Goal: Information Seeking & Learning: Learn about a topic

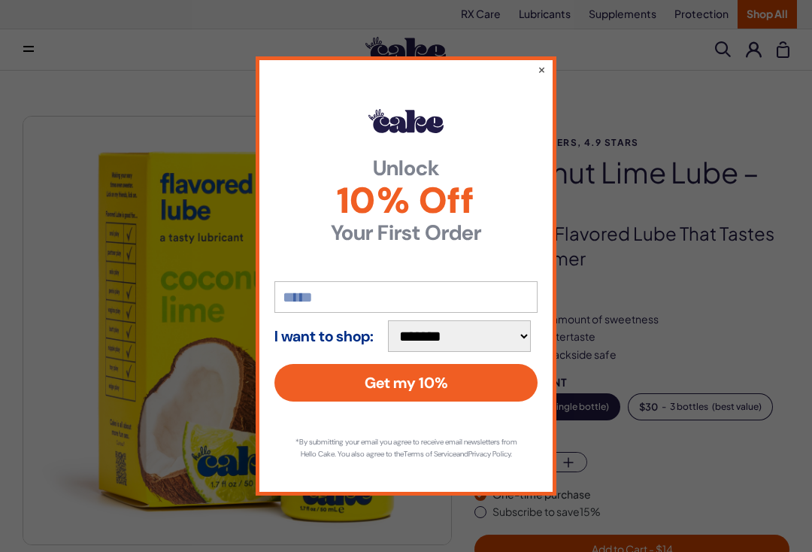
click at [543, 65] on button "×" at bounding box center [541, 69] width 8 height 15
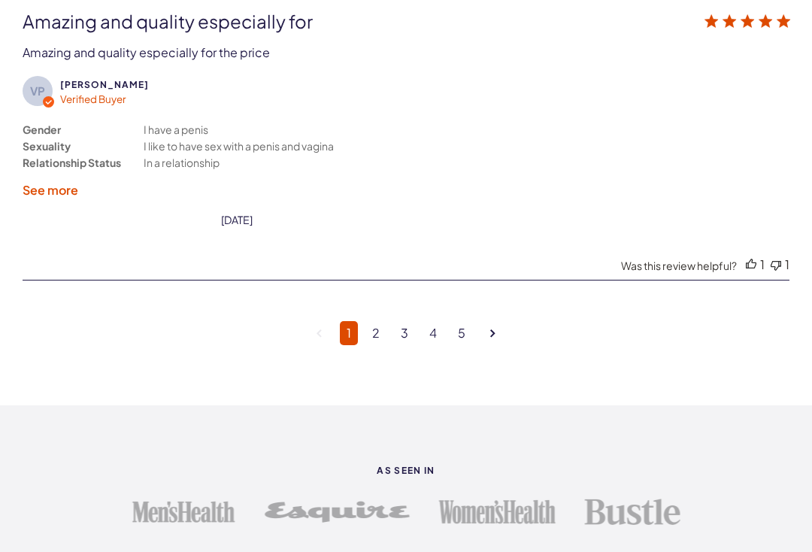
scroll to position [4309, 0]
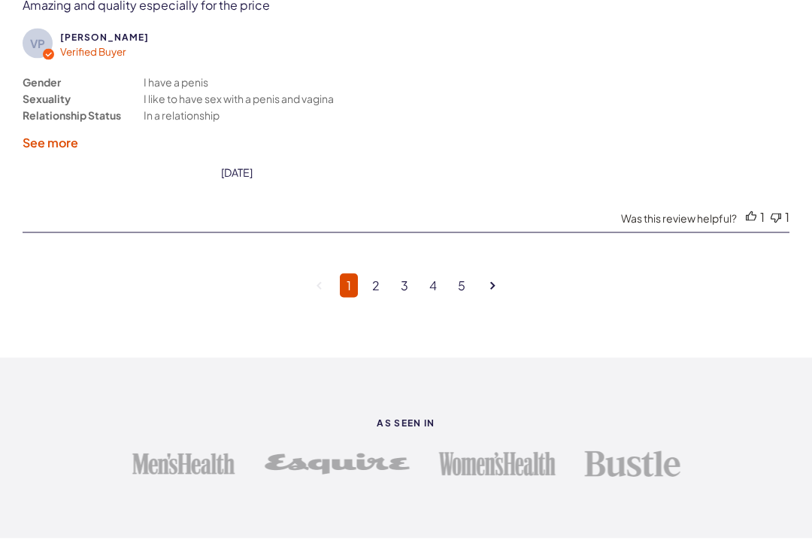
click at [381, 286] on link "2" at bounding box center [375, 286] width 21 height 24
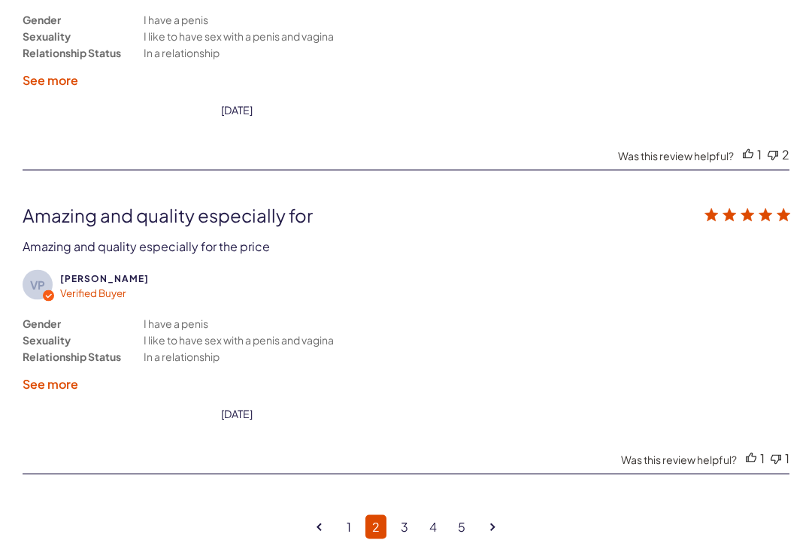
scroll to position [4069, 0]
click at [492, 531] on icon "Goto next page" at bounding box center [492, 526] width 5 height 8
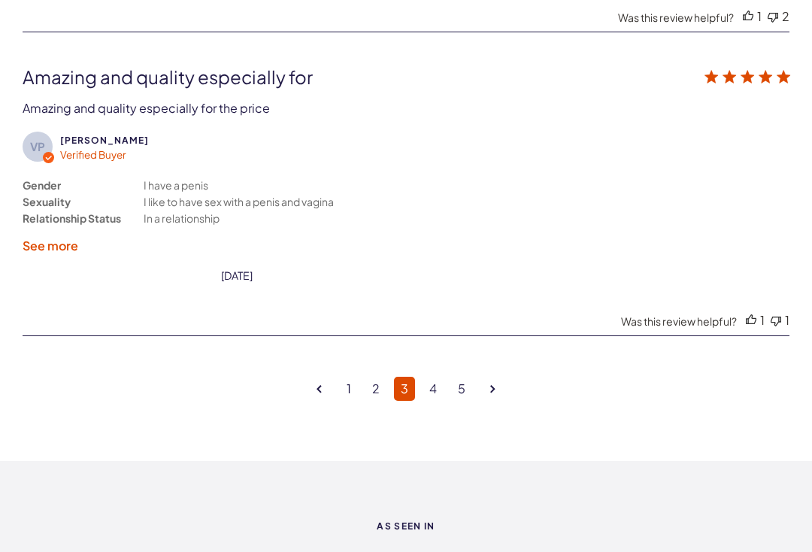
scroll to position [4197, 0]
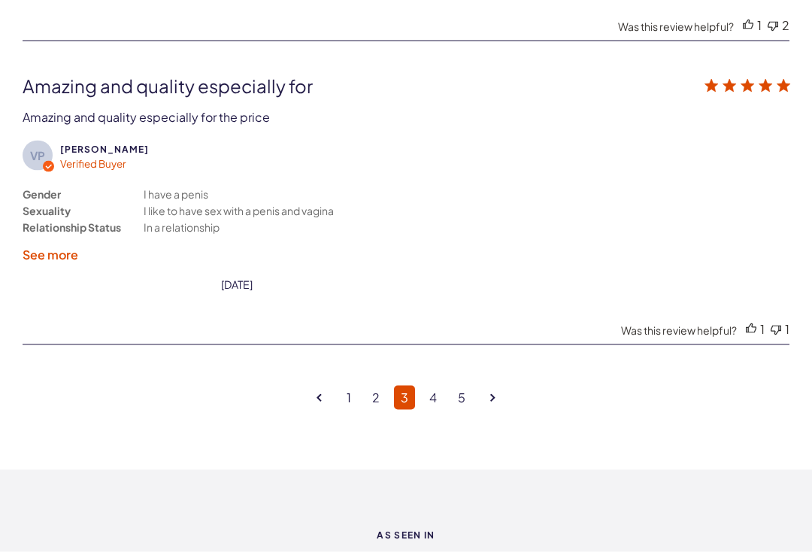
click at [458, 399] on link "5" at bounding box center [461, 398] width 21 height 24
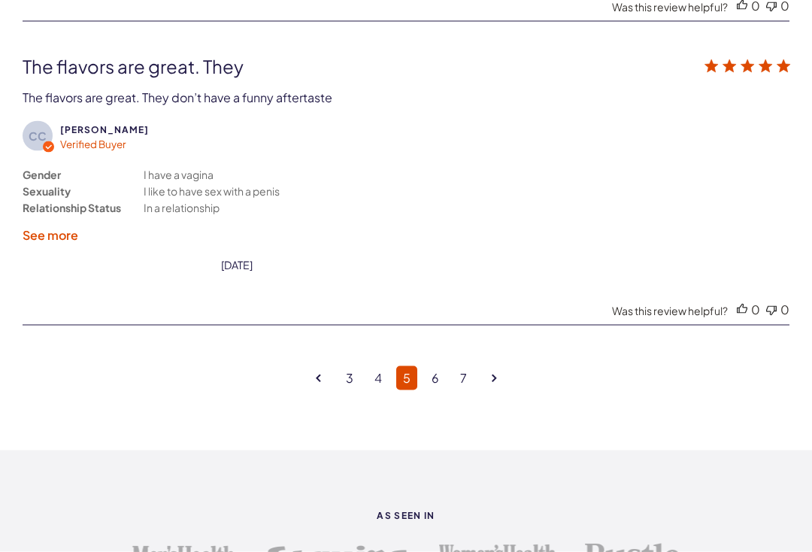
scroll to position [4240, 0]
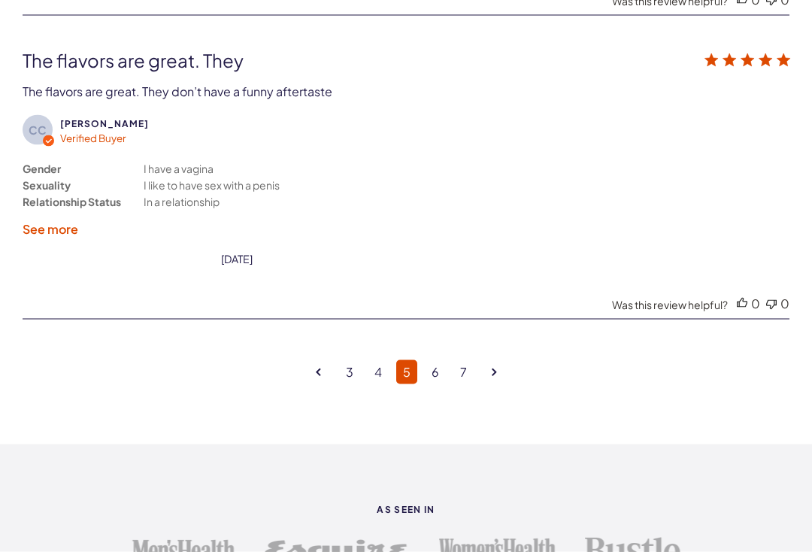
click at [433, 381] on link "6" at bounding box center [435, 372] width 21 height 24
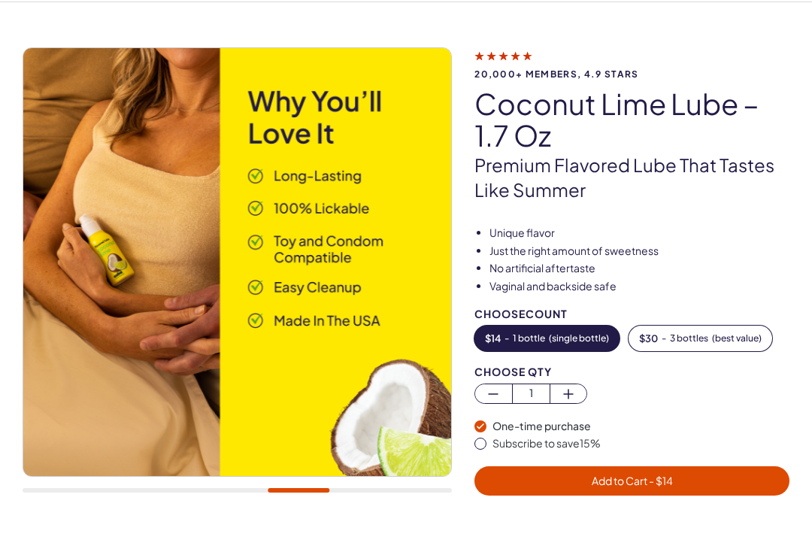
scroll to position [0, 0]
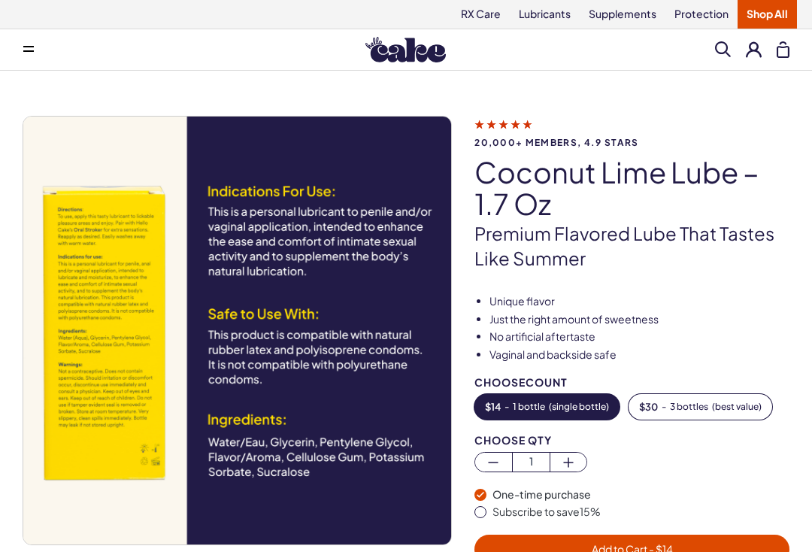
click at [481, 26] on link "RX Care" at bounding box center [481, 14] width 58 height 29
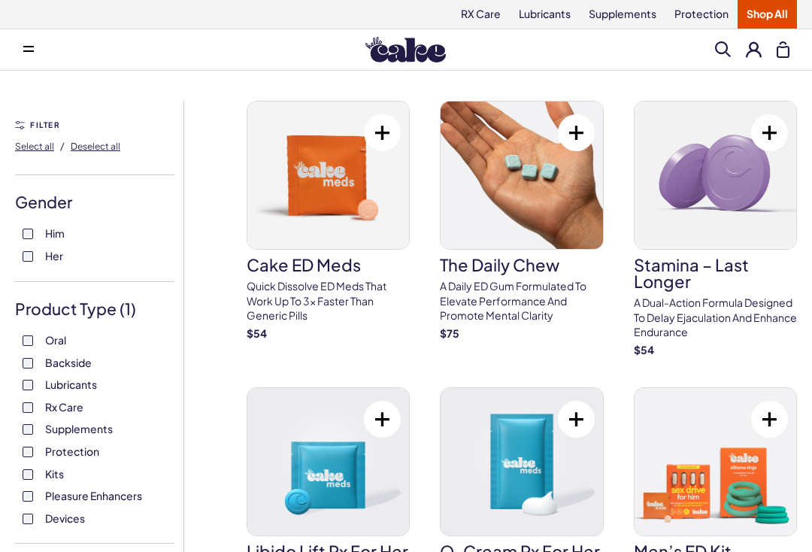
click at [637, 21] on link "Supplements" at bounding box center [623, 14] width 86 height 29
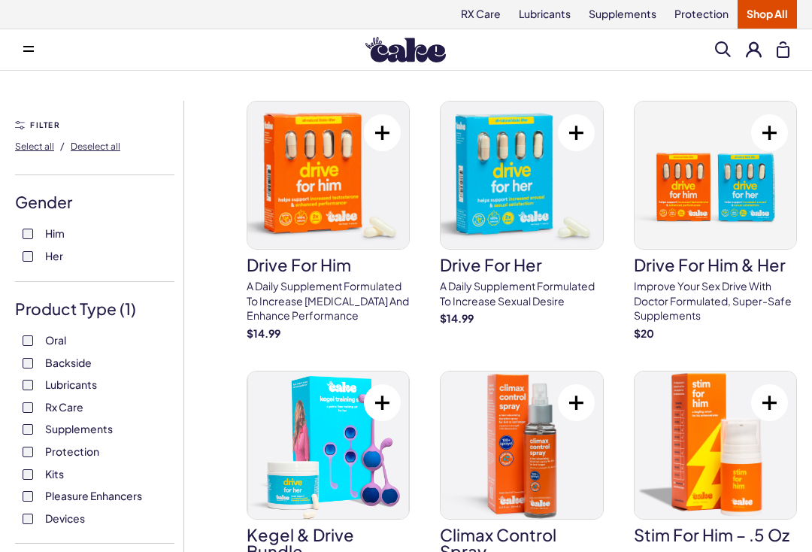
click at [509, 248] on img at bounding box center [521, 174] width 162 height 147
click at [541, 23] on link "Lubricants" at bounding box center [545, 14] width 70 height 29
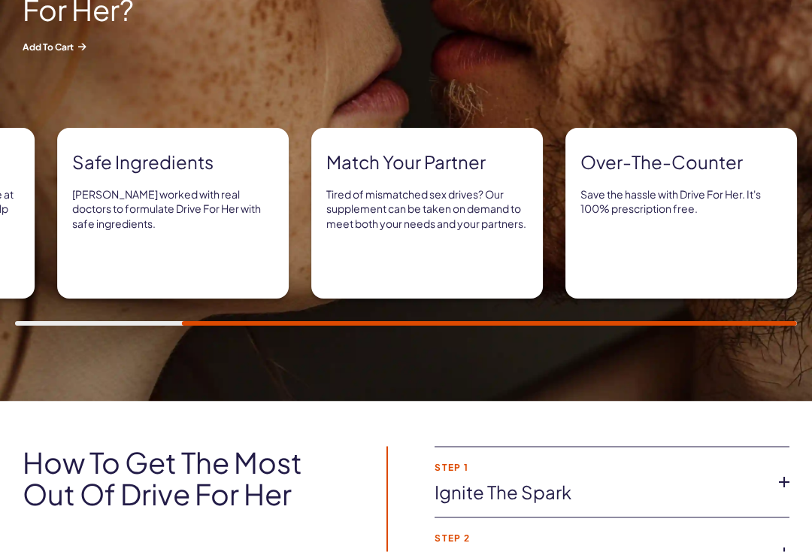
scroll to position [778, 0]
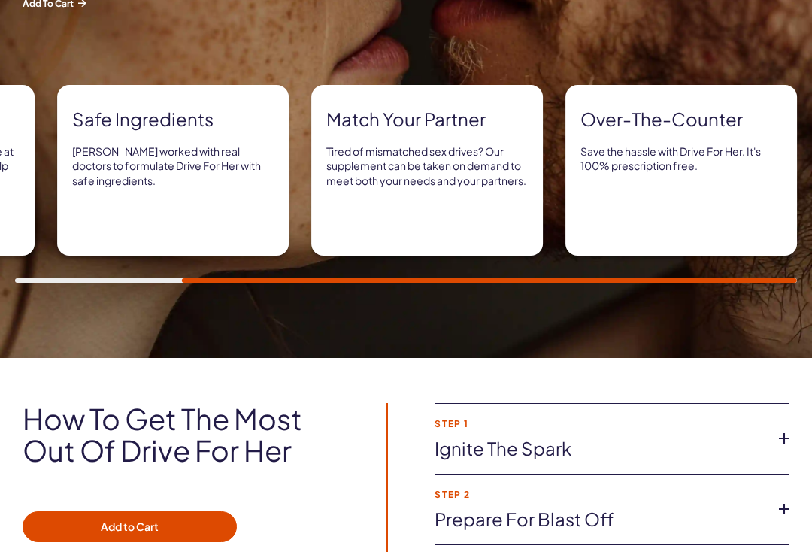
click at [748, 438] on link "Ignite the spark" at bounding box center [599, 449] width 331 height 26
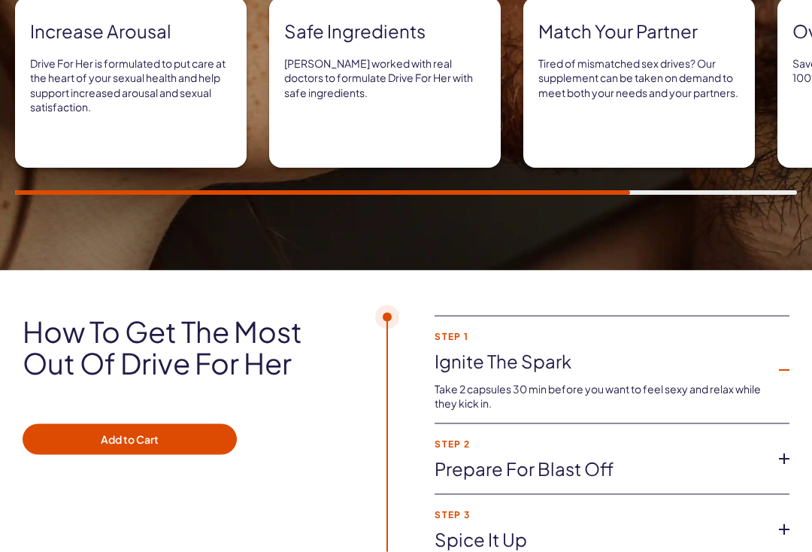
scroll to position [867, 0]
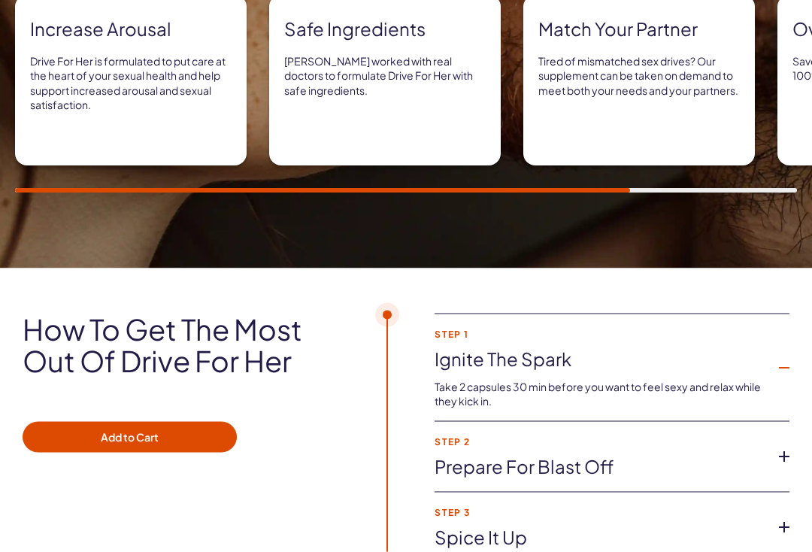
click at [790, 455] on icon at bounding box center [784, 456] width 23 height 23
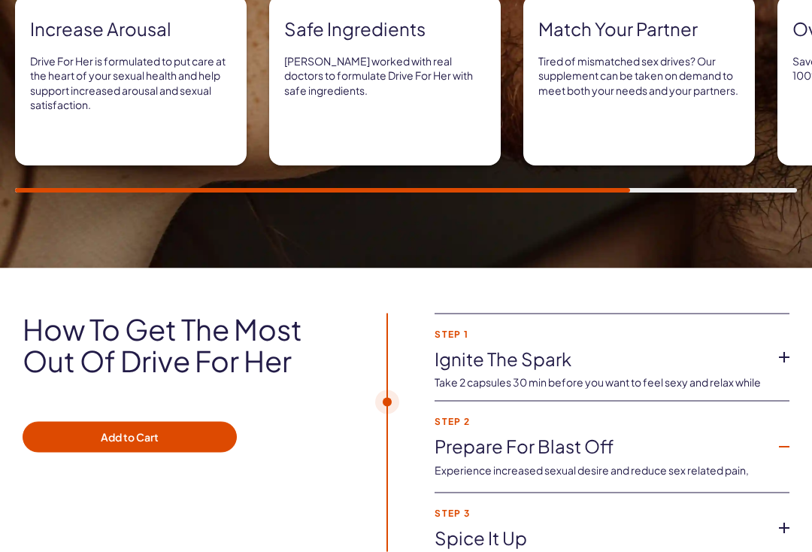
scroll to position [868, 0]
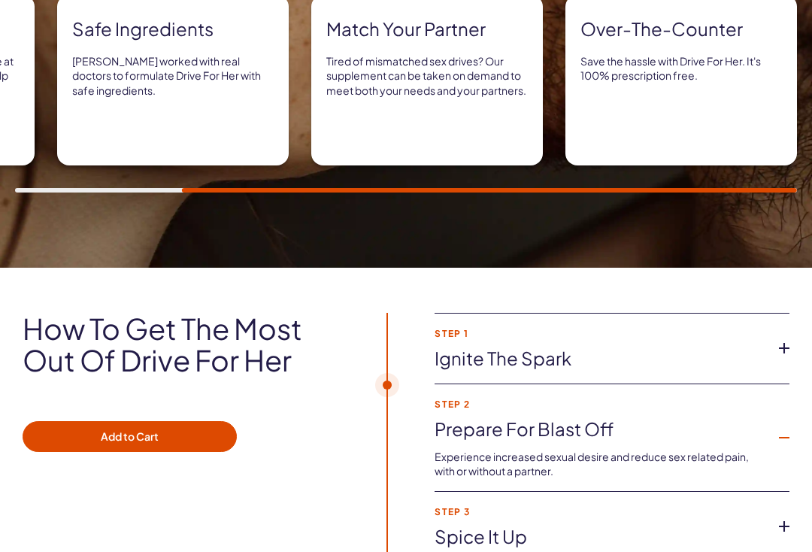
click at [770, 521] on li "Step 3 Spice it up Looking for more intensity? To enhance sensations, pair with…" at bounding box center [611, 527] width 355 height 71
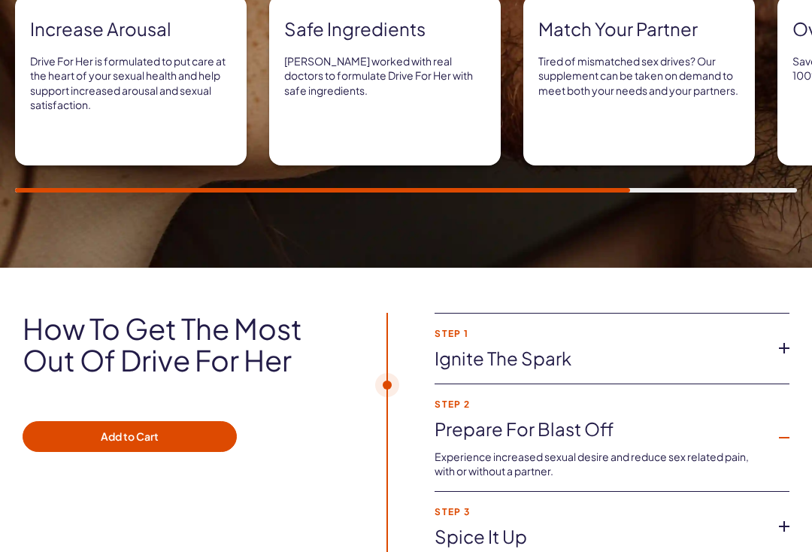
click at [793, 516] on icon at bounding box center [784, 526] width 23 height 23
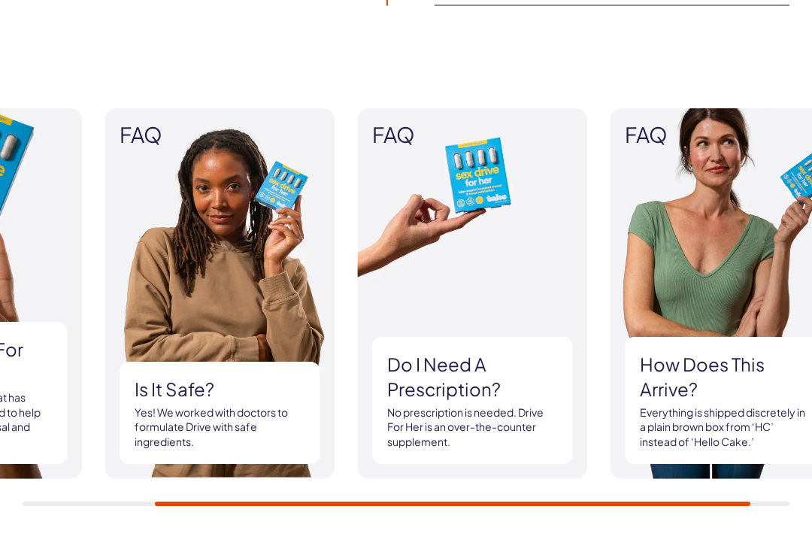
scroll to position [1427, 0]
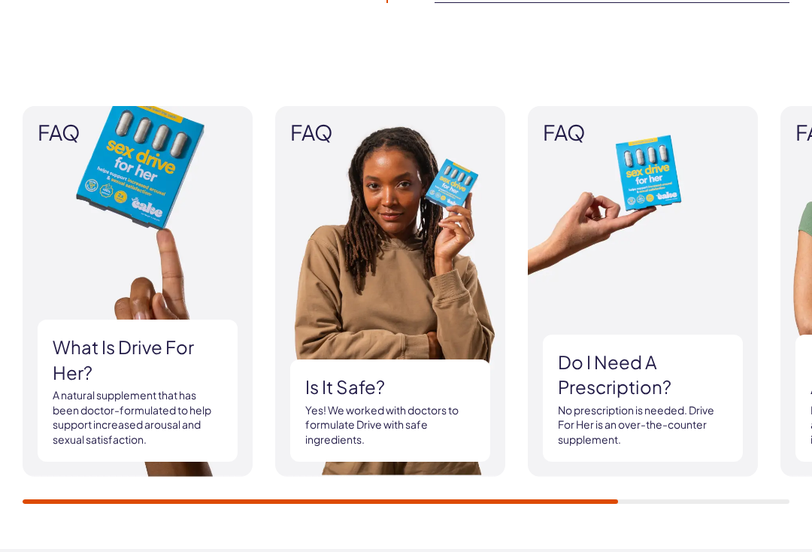
click at [159, 414] on p "A natural supplement that has been doctor-formulated to help support increased …" at bounding box center [138, 417] width 170 height 59
click at [167, 359] on h3 "What is Drive For Her?" at bounding box center [138, 359] width 170 height 50
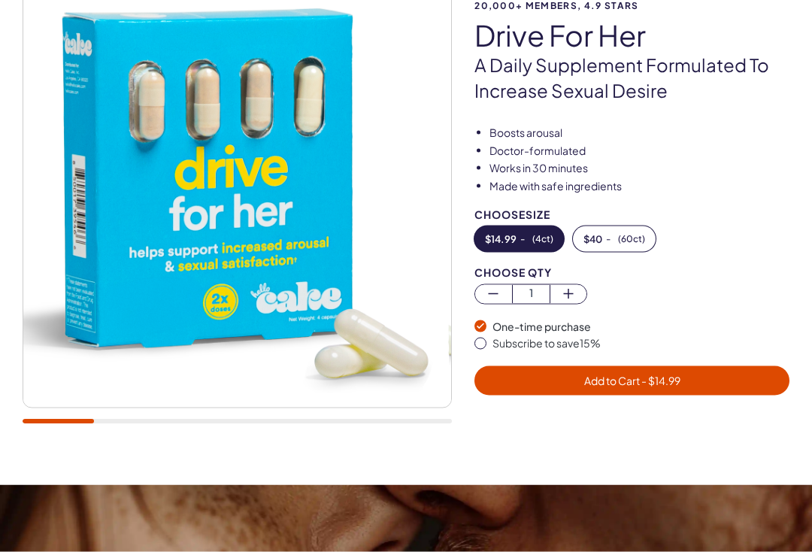
scroll to position [0, 0]
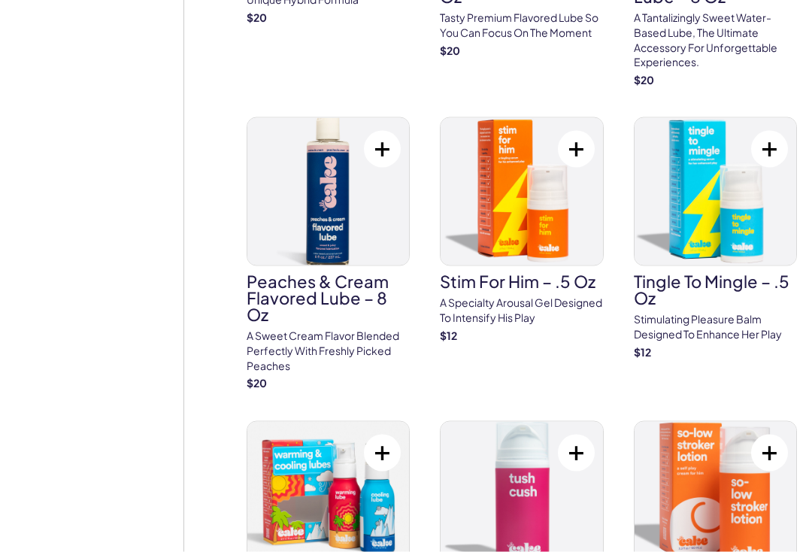
scroll to position [891, 0]
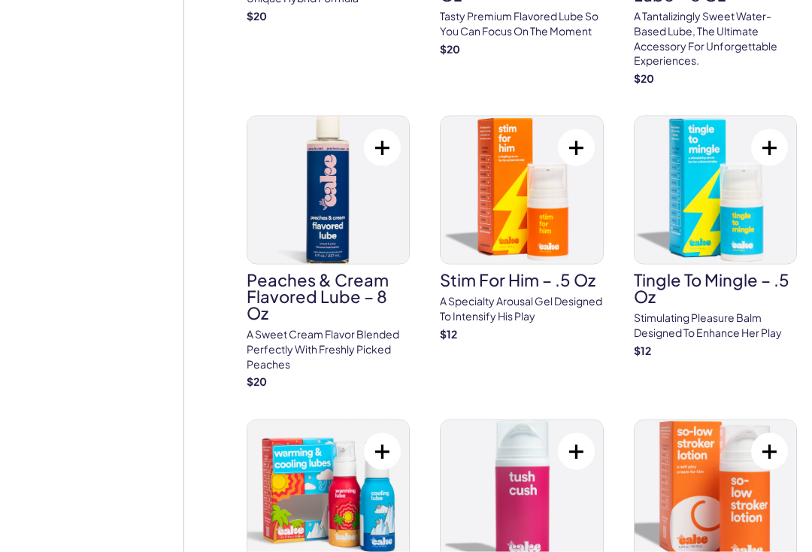
click at [655, 286] on h3 "Tingle To Mingle – .5 oz" at bounding box center [715, 287] width 163 height 33
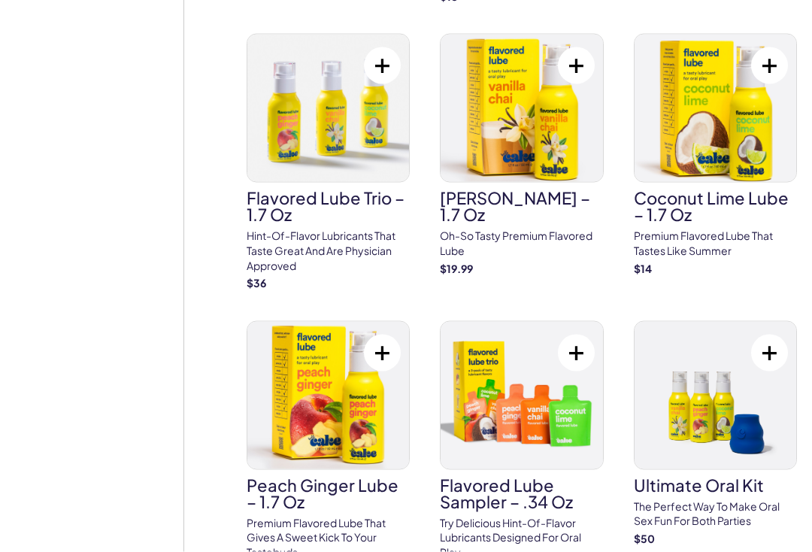
scroll to position [1823, 0]
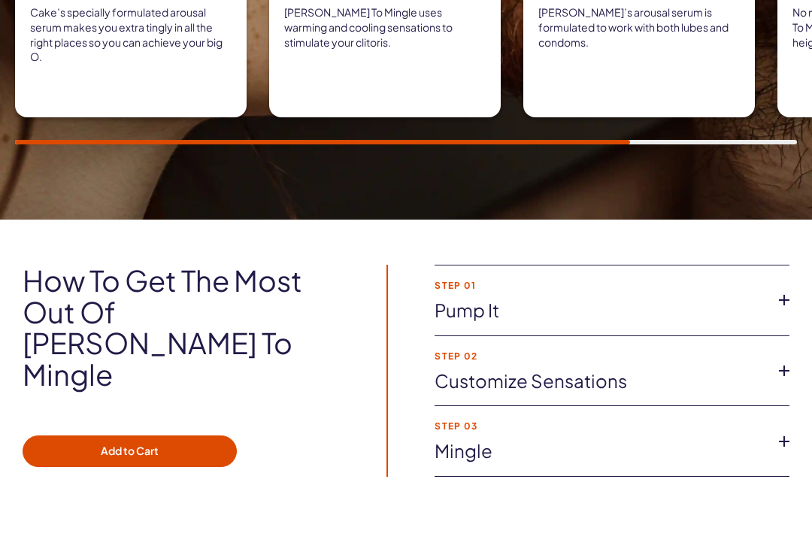
scroll to position [955, 0]
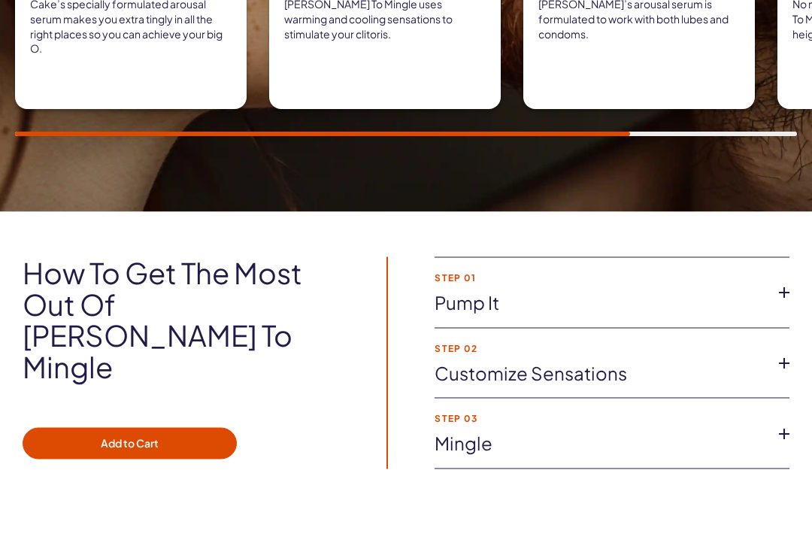
click at [794, 422] on icon at bounding box center [784, 433] width 23 height 23
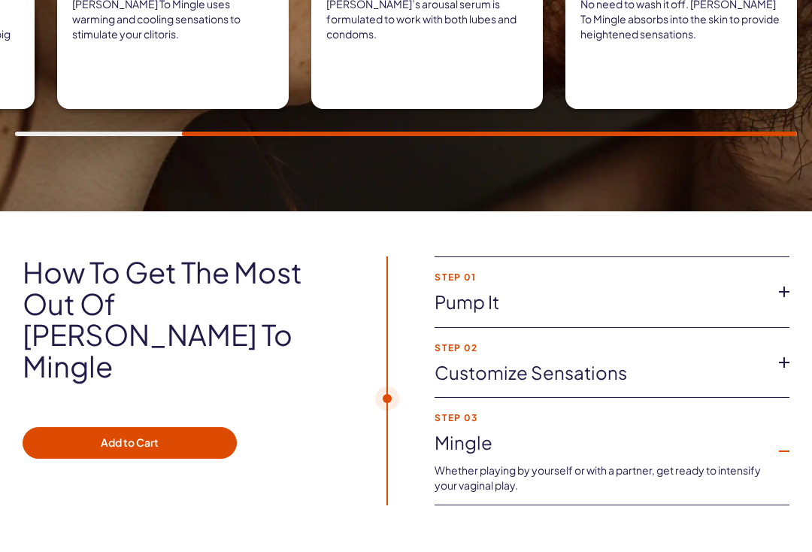
click at [773, 351] on icon at bounding box center [784, 362] width 23 height 23
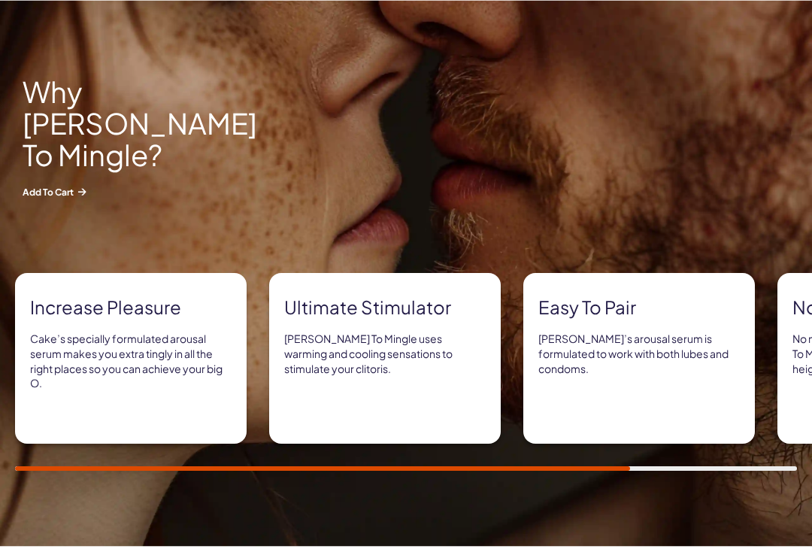
scroll to position [611, 0]
